Goal: Obtain resource: Obtain resource

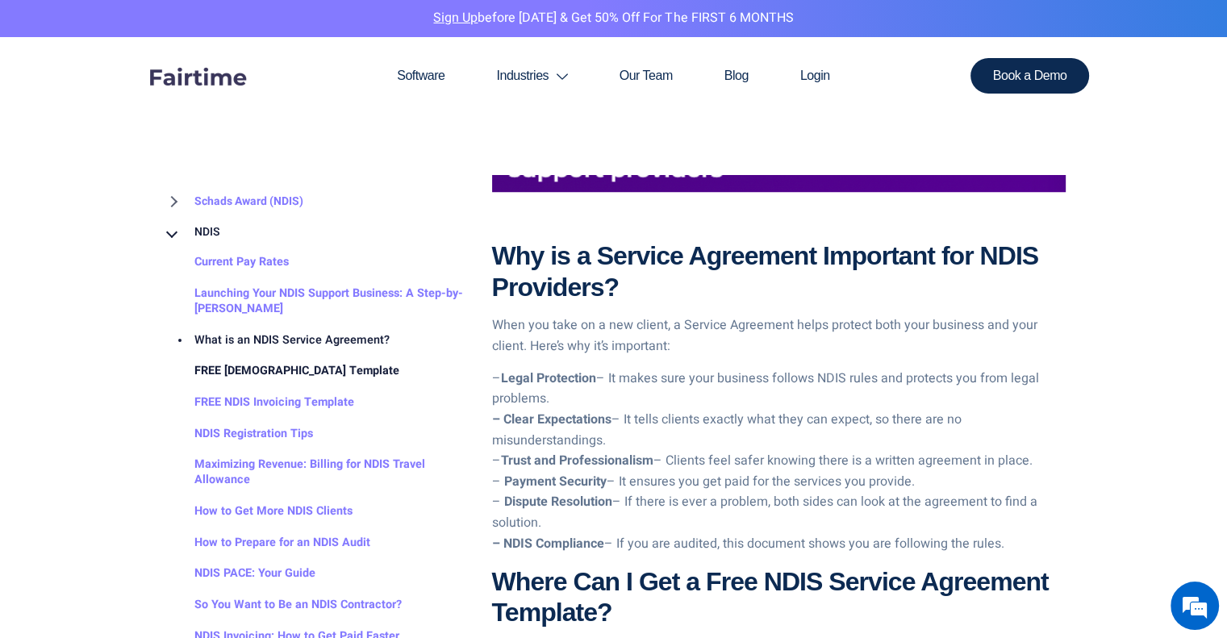
click at [294, 372] on link "FREE [DEMOGRAPHIC_DATA] Template" at bounding box center [280, 371] width 237 height 31
